Goal: Information Seeking & Learning: Find specific fact

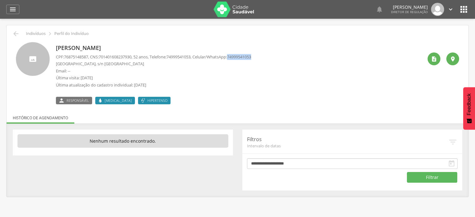
drag, startPoint x: 239, startPoint y: 56, endPoint x: 266, endPoint y: 57, distance: 26.9
click at [266, 57] on div "Luiz Francisco Santos Souza CPF: 76875148587 , CNS: 701401608237930 , 52 anos, …" at bounding box center [239, 73] width 367 height 62
copy span "74999541053"
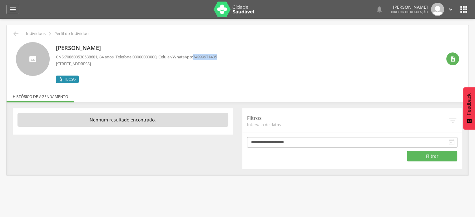
drag, startPoint x: 202, startPoint y: 55, endPoint x: 230, endPoint y: 57, distance: 28.2
click at [230, 57] on div "Tiago Almeida de Cerqueira CNS: 708600530538681 , 84 anos, Telefone: 0000000000…" at bounding box center [249, 62] width 386 height 41
copy span "74999971405"
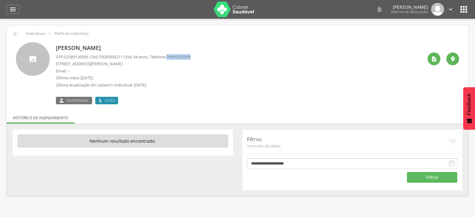
drag, startPoint x: 175, startPoint y: 56, endPoint x: 203, endPoint y: 57, distance: 27.5
click at [203, 57] on div "Dilson Cruz dos Santos CPF: 02589126506 , CNS: 700509352111354 , 64 anos, Telef…" at bounding box center [239, 73] width 367 height 62
copy span "74999259099"
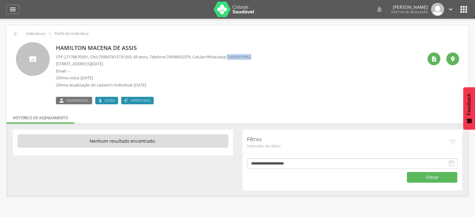
drag, startPoint x: 240, startPoint y: 57, endPoint x: 270, endPoint y: 56, distance: 30.3
click at [270, 56] on div "Hamilton Macena de Assis CPF: 27178870591 , CNS: [PHONE_NUMBER] , 69 anos, Tele…" at bounding box center [239, 73] width 367 height 62
copy span "74999619962"
click at [468, 9] on icon "" at bounding box center [464, 9] width 10 height 10
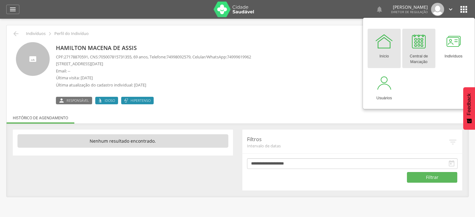
click at [423, 47] on div at bounding box center [418, 41] width 19 height 19
